Goal: Task Accomplishment & Management: Use online tool/utility

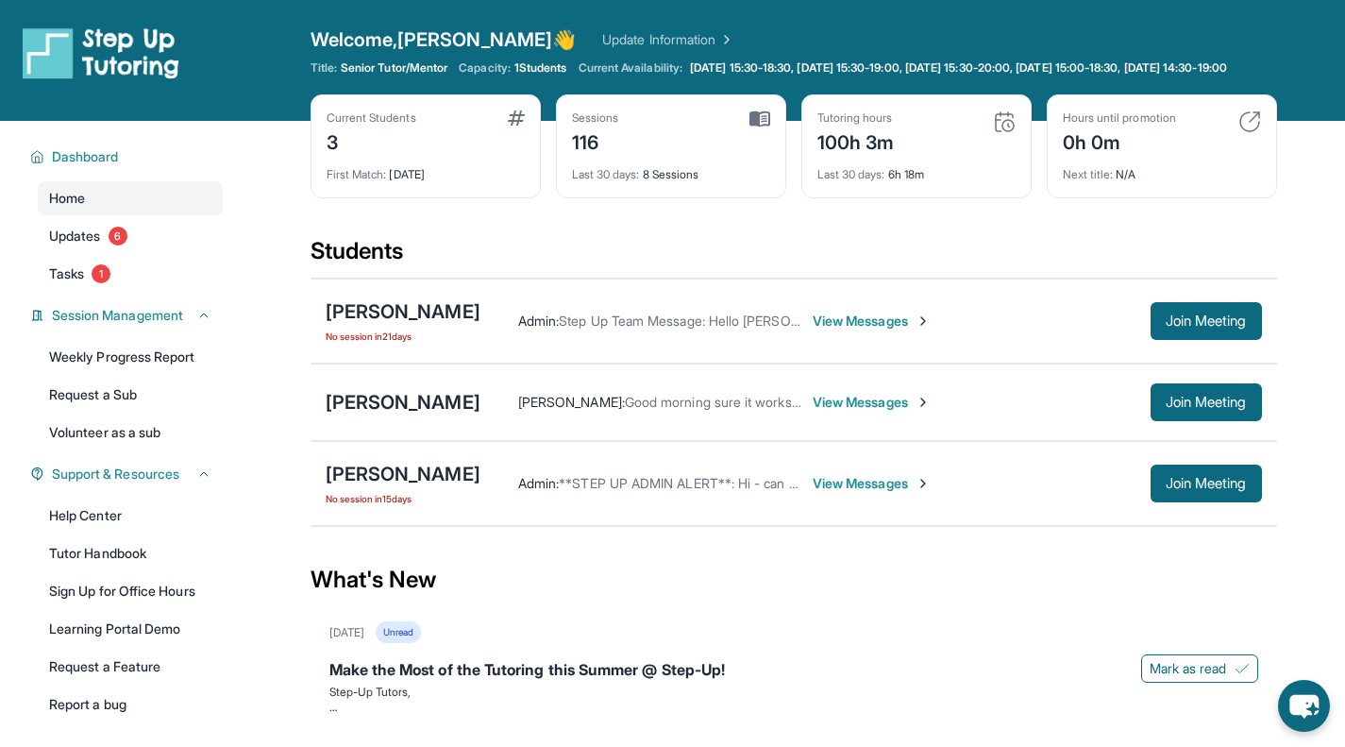
drag, startPoint x: 718, startPoint y: 620, endPoint x: 737, endPoint y: 597, distance: 30.2
click at [718, 620] on div "What's New" at bounding box center [794, 579] width 967 height 83
click at [1201, 408] on span "Join Meeting" at bounding box center [1206, 402] width 81 height 11
click at [1204, 408] on span "Join Meeting" at bounding box center [1206, 402] width 81 height 11
click at [459, 415] on div "[PERSON_NAME]" at bounding box center [403, 402] width 155 height 26
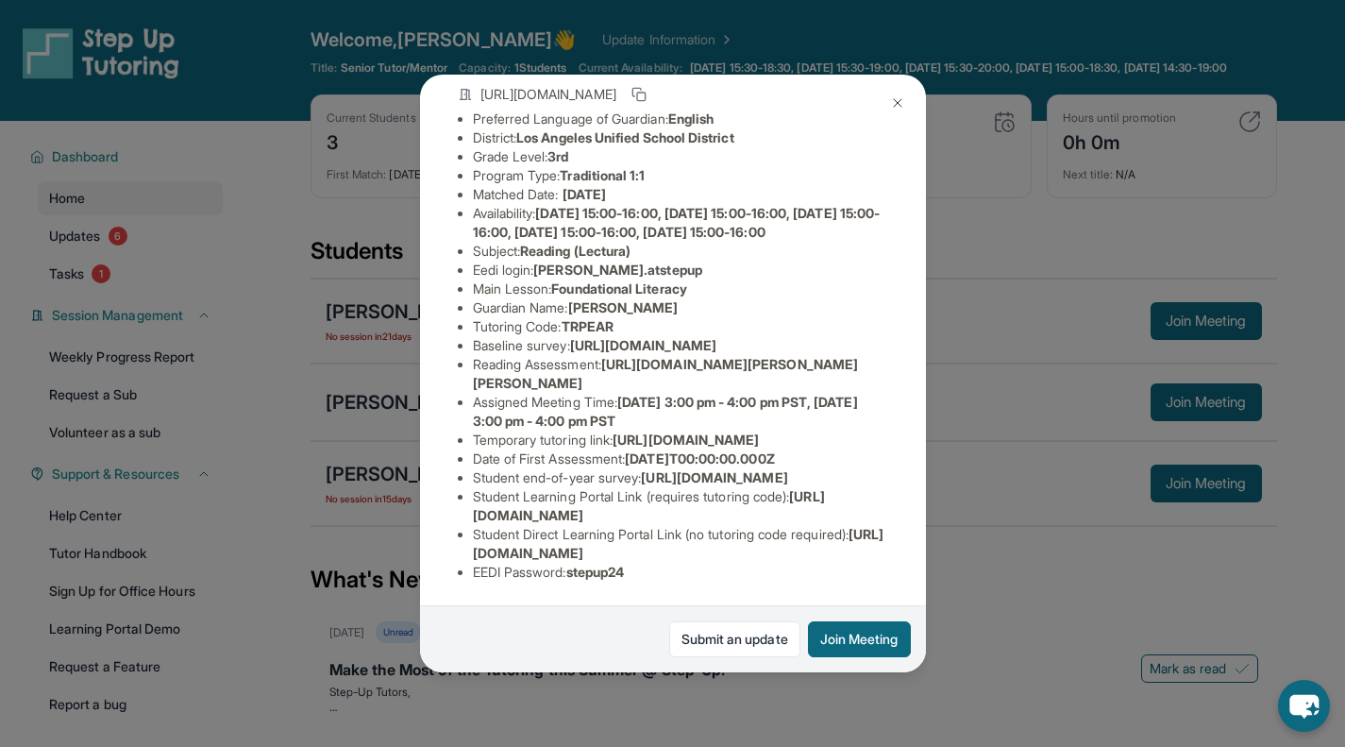
scroll to position [377, 0]
drag, startPoint x: 577, startPoint y: 564, endPoint x: 635, endPoint y: 565, distance: 58.5
click at [625, 565] on span "stepup24" at bounding box center [595, 572] width 59 height 16
copy span "stepup24"
click at [608, 525] on li "Student Direct Learning Portal Link (no tutoring code required) : [URL][DOMAIN_…" at bounding box center [680, 544] width 415 height 38
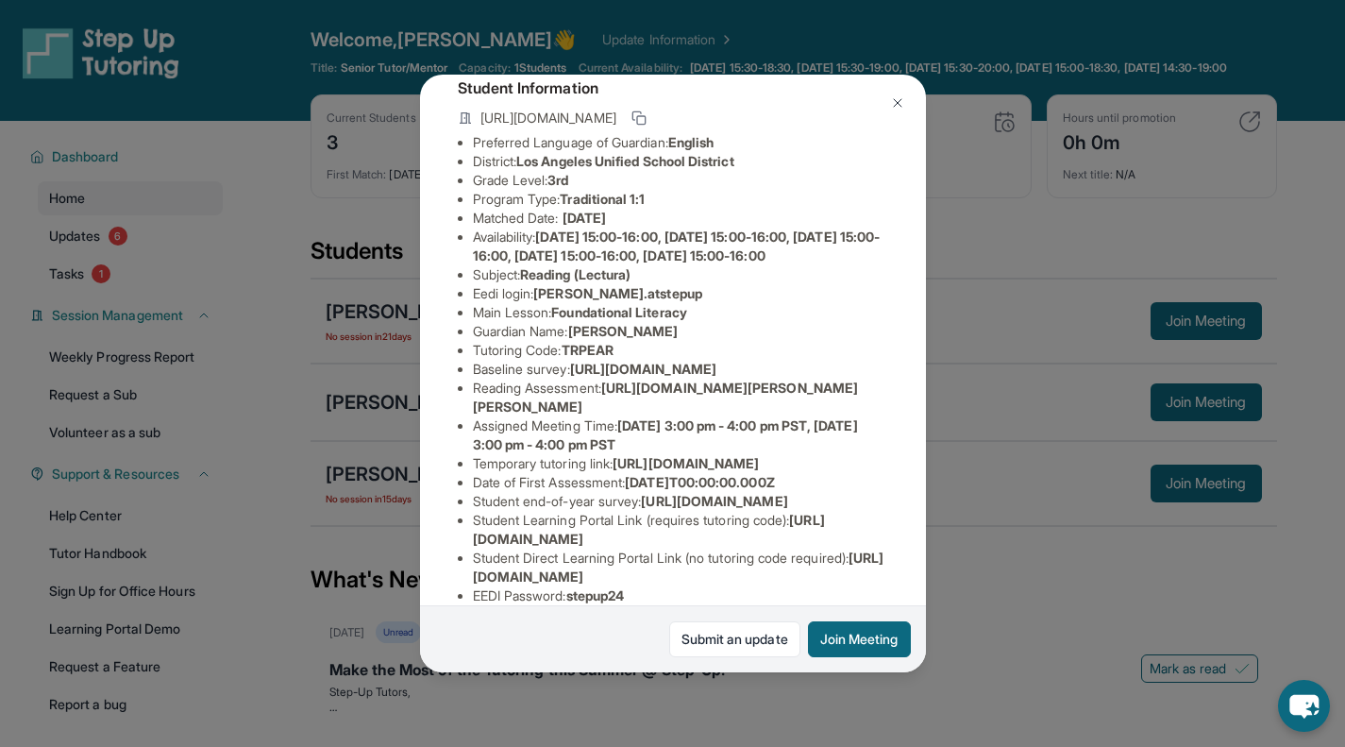
scroll to position [93, 0]
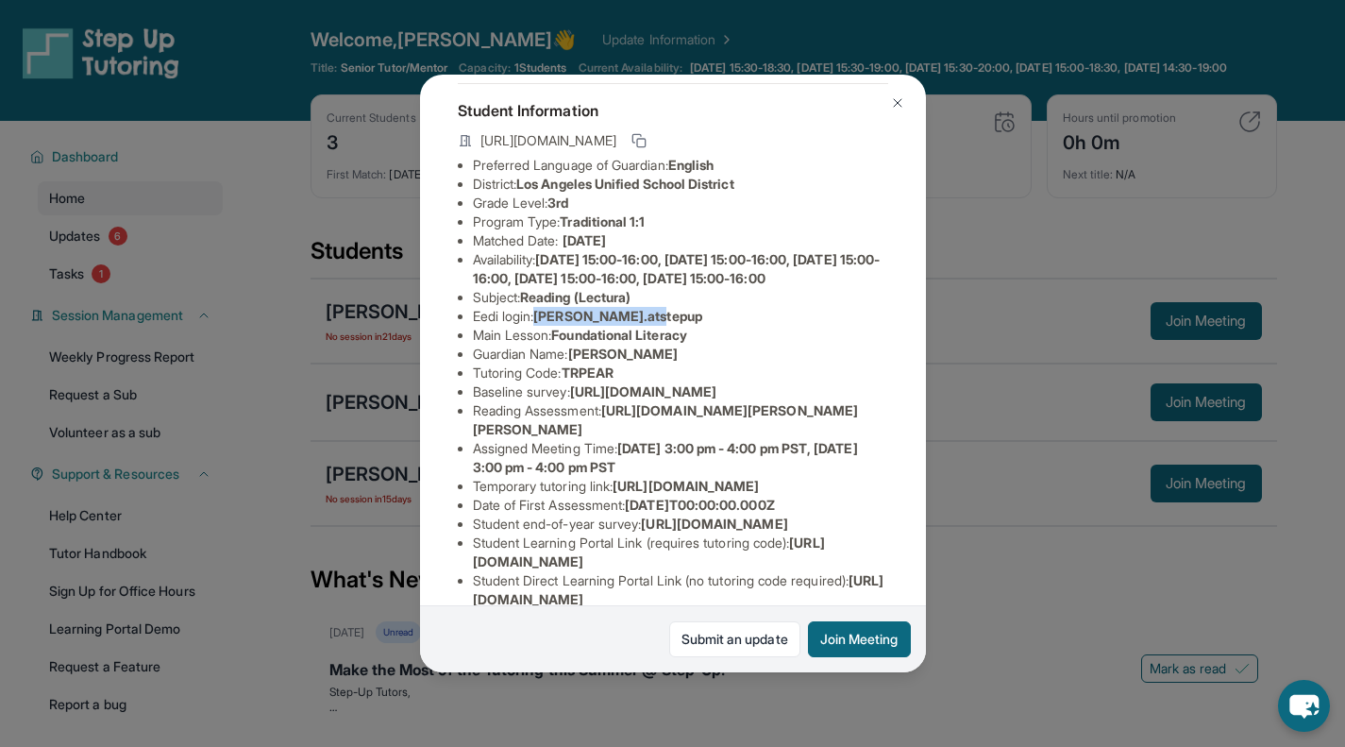
drag, startPoint x: 545, startPoint y: 346, endPoint x: 671, endPoint y: 346, distance: 126.5
click at [671, 326] on li "Eedi login : [PERSON_NAME].atstepup" at bounding box center [680, 316] width 415 height 19
copy span "[PERSON_NAME].atstepup"
